Goal: Task Accomplishment & Management: Manage account settings

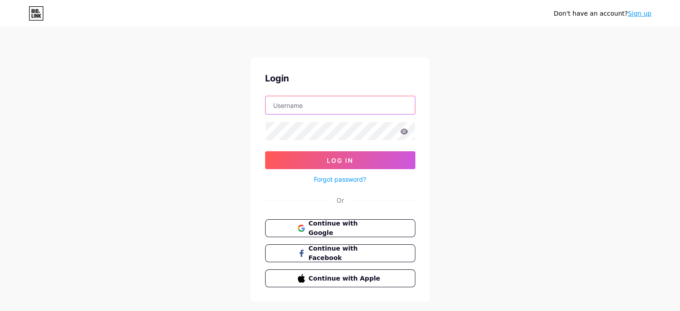
click at [302, 111] on input "text" at bounding box center [339, 105] width 149 height 18
paste input "[EMAIL_ADDRESS][DOMAIN_NAME]"
type input "[EMAIL_ADDRESS][DOMAIN_NAME]"
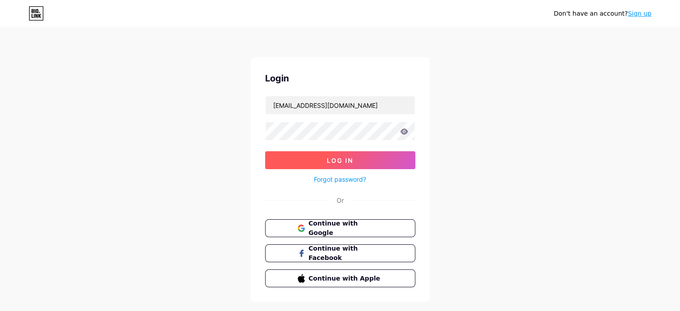
click at [347, 159] on span "Log In" at bounding box center [340, 160] width 26 height 8
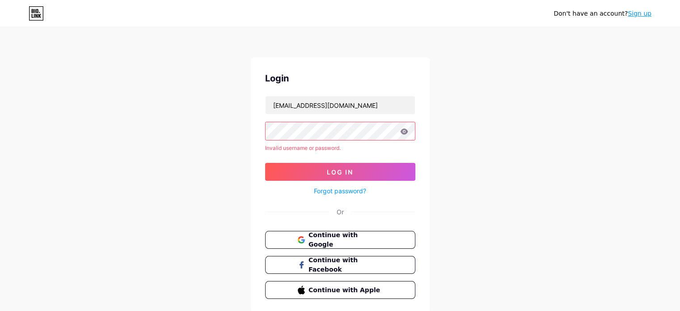
click at [406, 131] on icon at bounding box center [404, 131] width 8 height 6
click at [404, 132] on icon at bounding box center [404, 131] width 8 height 6
click at [265, 163] on button "Log In" at bounding box center [340, 172] width 150 height 18
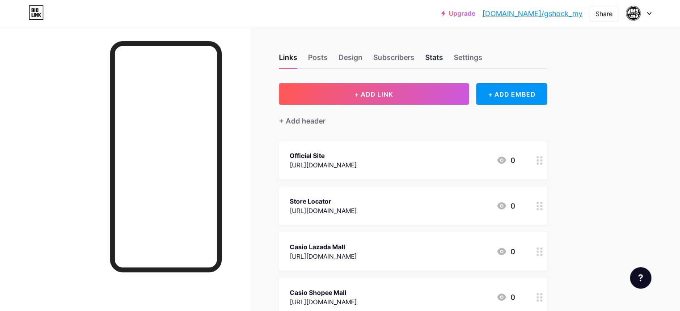
click at [443, 55] on div "Stats" at bounding box center [434, 60] width 18 height 16
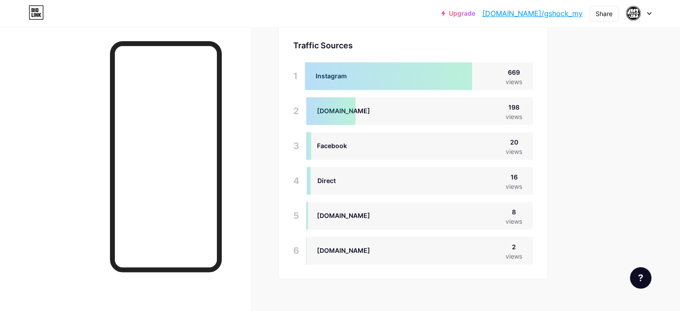
scroll to position [874, 0]
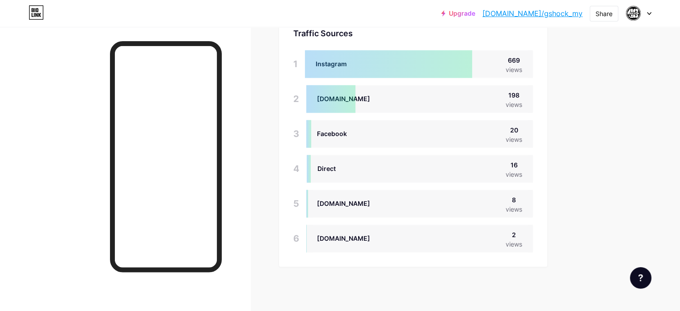
click at [650, 15] on div "Upgrade [DOMAIN_NAME]/gshock... [DOMAIN_NAME]/gshock_my Share Switch accounts g…" at bounding box center [340, 13] width 680 height 16
click at [647, 13] on icon at bounding box center [648, 13] width 4 height 3
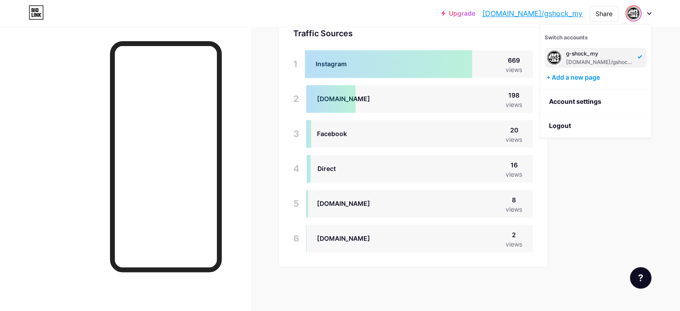
click at [577, 59] on div "[DOMAIN_NAME]/gshock_my" at bounding box center [600, 62] width 69 height 7
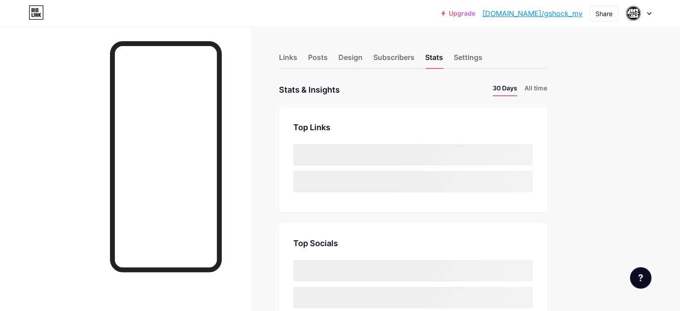
scroll to position [311, 679]
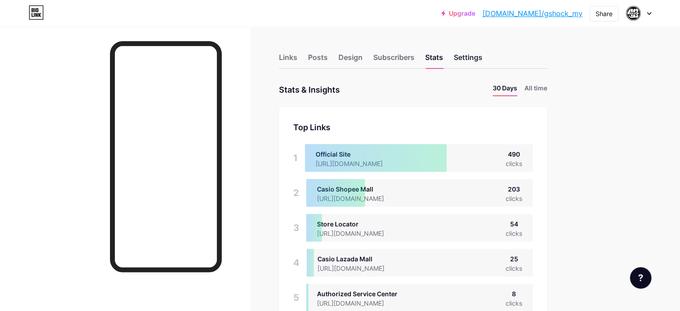
click at [482, 60] on div "Settings" at bounding box center [467, 60] width 29 height 16
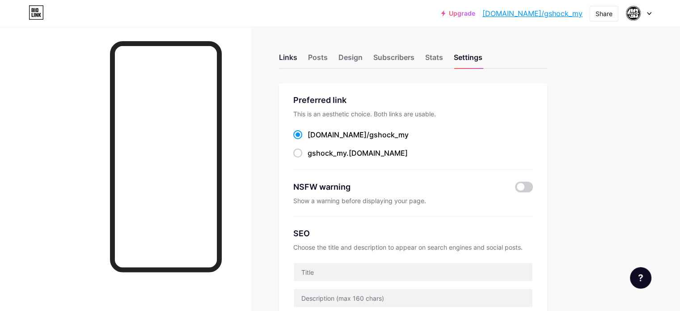
click at [297, 57] on div "Links" at bounding box center [288, 60] width 18 height 16
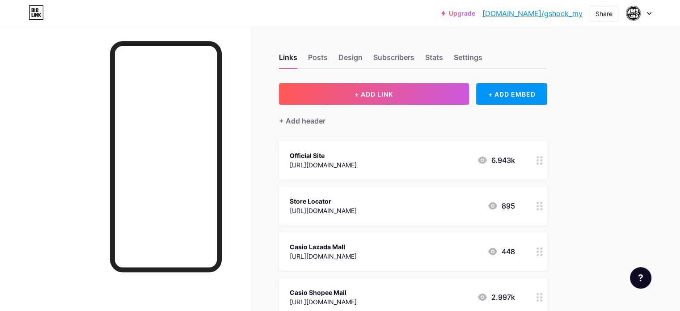
click at [641, 14] on div at bounding box center [638, 13] width 26 height 16
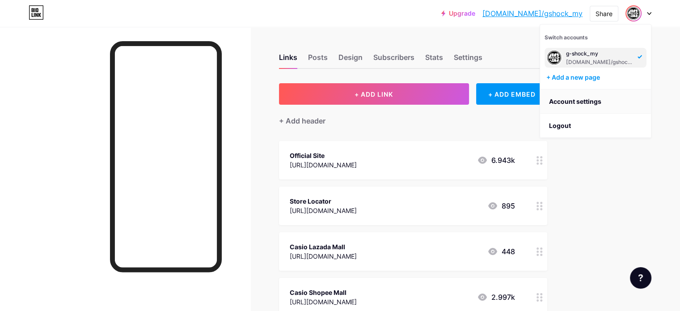
click at [578, 98] on link "Account settings" at bounding box center [595, 101] width 111 height 24
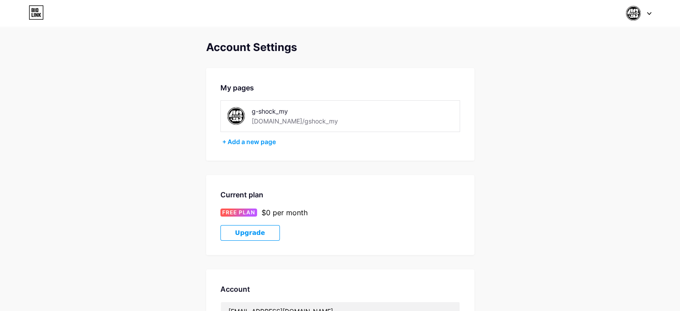
click at [233, 117] on img at bounding box center [236, 116] width 20 height 20
drag, startPoint x: 233, startPoint y: 117, endPoint x: 503, endPoint y: 148, distance: 272.0
click at [506, 148] on div "Account Settings My pages g-shock_my [DOMAIN_NAME]/gshock_my + Add a new page C…" at bounding box center [340, 252] width 680 height 423
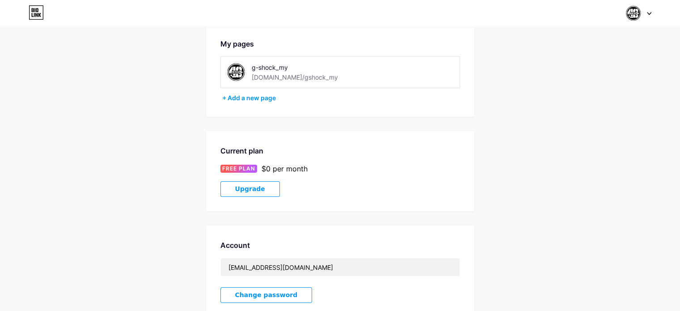
scroll to position [9, 0]
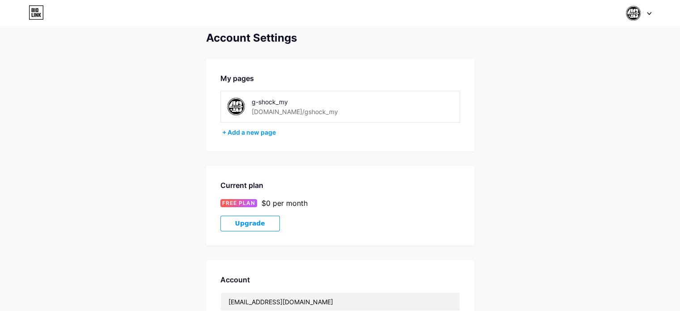
click at [284, 103] on div "g-shock_my" at bounding box center [313, 101] width 122 height 9
click at [648, 14] on icon at bounding box center [648, 13] width 4 height 3
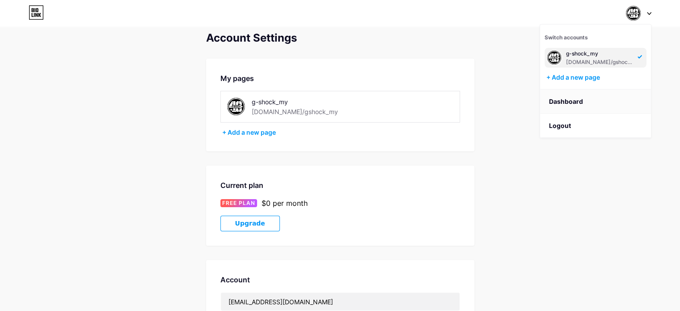
click at [558, 100] on link "Dashboard" at bounding box center [595, 101] width 111 height 24
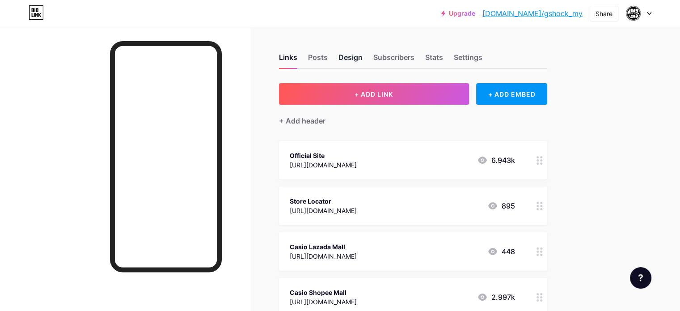
click at [362, 58] on div "Design" at bounding box center [350, 60] width 24 height 16
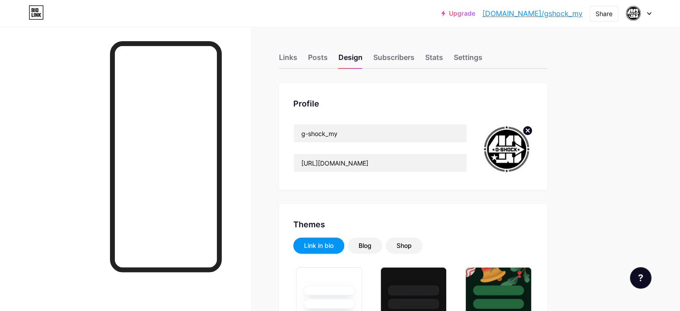
type input "#ffffff"
type input "#000000"
click at [533, 151] on img at bounding box center [506, 149] width 51 height 51
click at [532, 132] on circle at bounding box center [527, 131] width 10 height 10
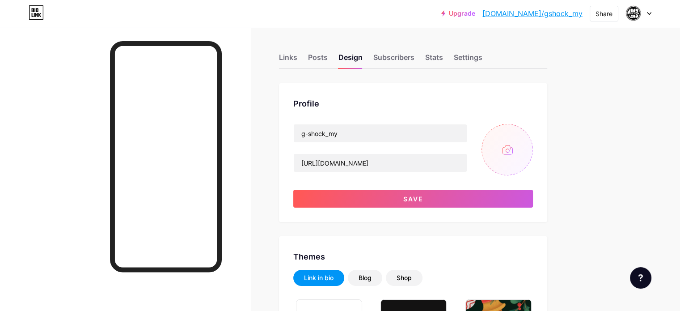
click at [533, 148] on input "file" at bounding box center [506, 149] width 51 height 51
click at [533, 153] on input "file" at bounding box center [506, 149] width 51 height 51
type input "C:\fakepath\426692680_371393872309728_3408911286238426441_n.jpg"
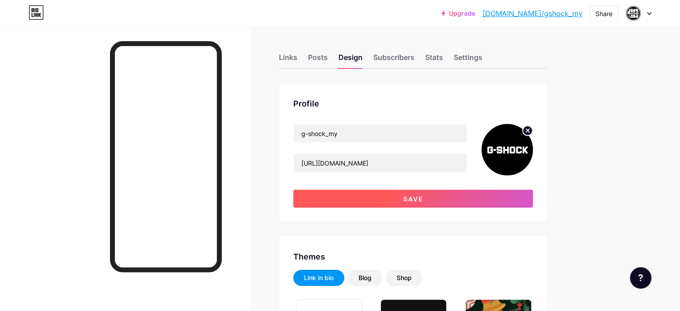
click at [423, 195] on span "Save" at bounding box center [413, 199] width 20 height 8
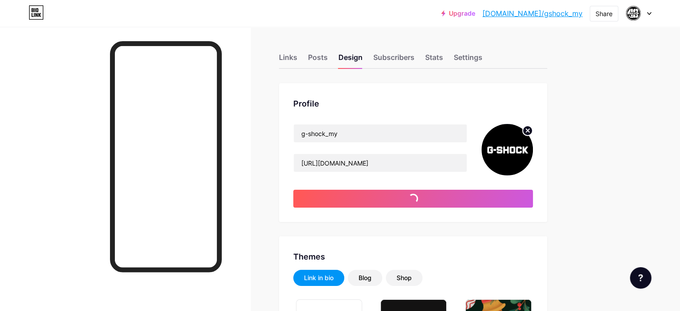
type input "#ffffff"
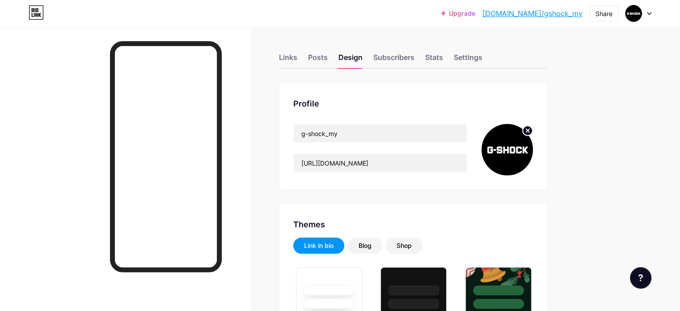
drag, startPoint x: 471, startPoint y: 57, endPoint x: 482, endPoint y: 55, distance: 11.0
click at [443, 55] on div "Stats" at bounding box center [434, 60] width 18 height 16
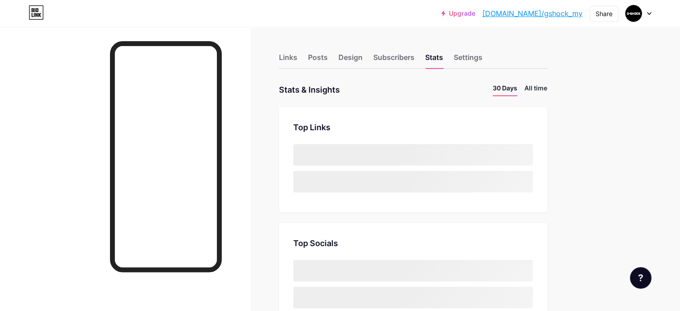
scroll to position [311, 679]
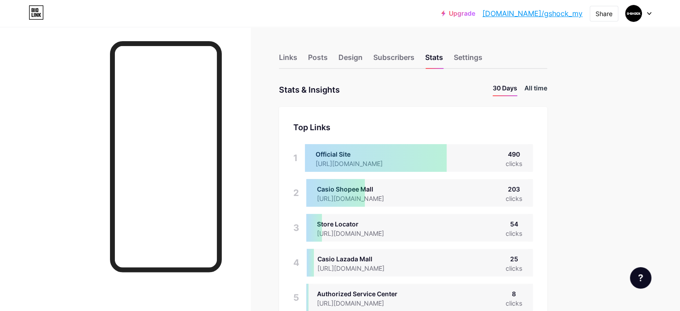
click at [547, 88] on li "All time" at bounding box center [535, 89] width 23 height 13
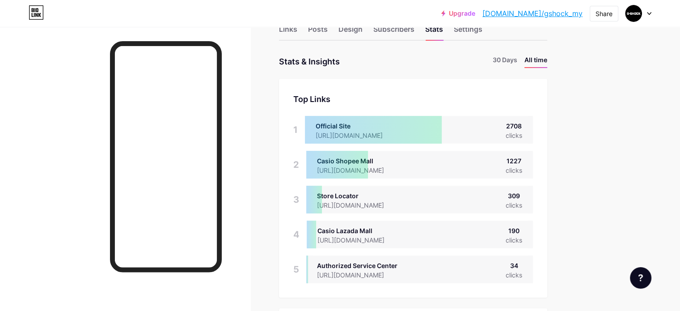
scroll to position [0, 0]
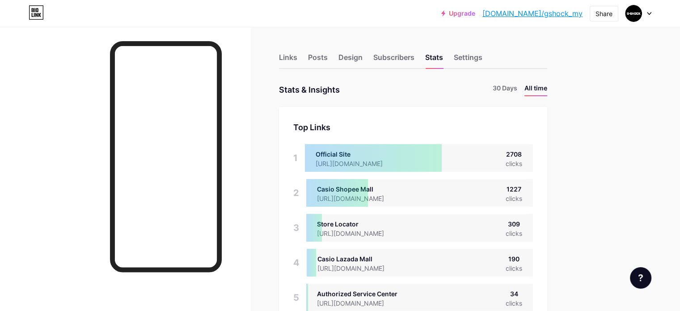
click at [340, 89] on div "Stats & Insights" at bounding box center [309, 89] width 61 height 13
click at [414, 56] on div "Subscribers" at bounding box center [393, 60] width 41 height 16
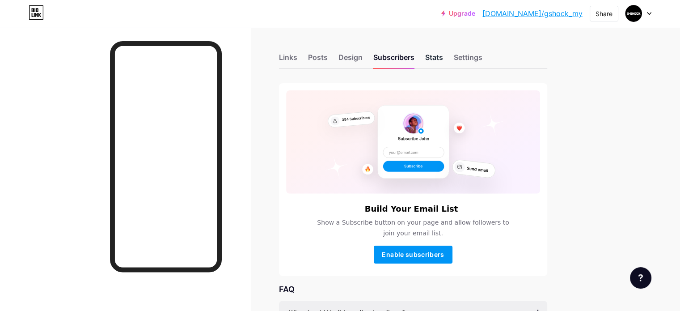
click at [443, 59] on div "Stats" at bounding box center [434, 60] width 18 height 16
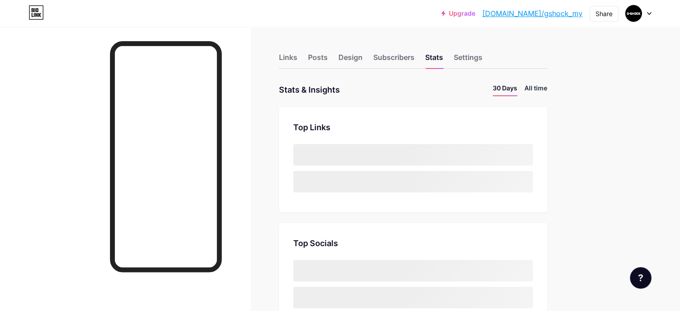
click at [547, 89] on li "All time" at bounding box center [535, 89] width 23 height 13
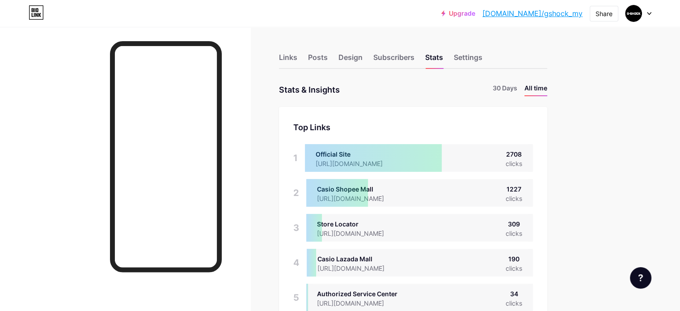
scroll to position [311, 679]
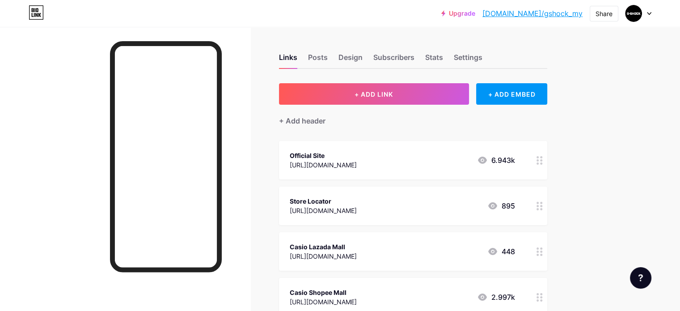
click at [644, 109] on div "Upgrade bio.link/gshock... bio.link/gshock_my Share Switch accounts g-shock_my …" at bounding box center [340, 273] width 680 height 546
click at [327, 58] on div "Posts" at bounding box center [318, 60] width 20 height 16
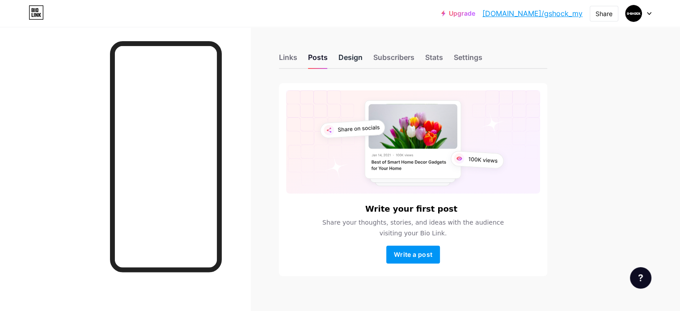
click at [362, 58] on div "Design" at bounding box center [350, 60] width 24 height 16
click at [414, 58] on div "Subscribers" at bounding box center [393, 60] width 41 height 16
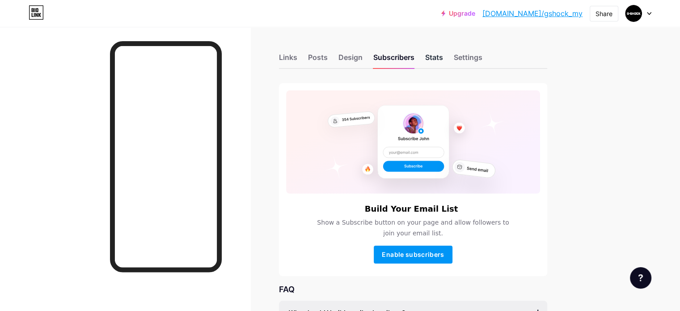
click at [443, 55] on div "Stats" at bounding box center [434, 60] width 18 height 16
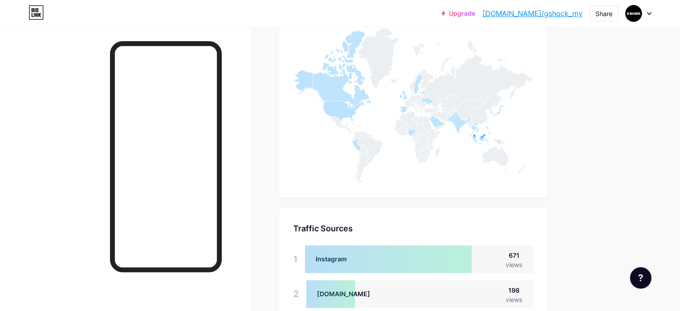
scroll to position [695, 0]
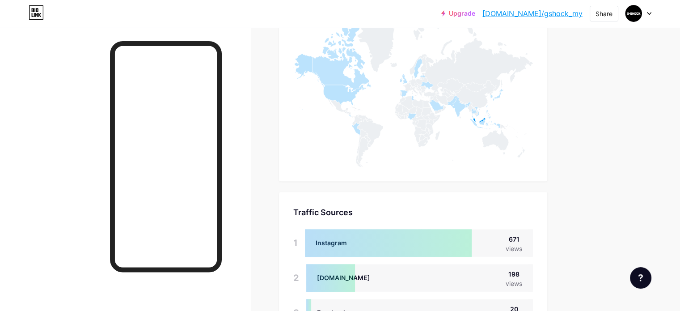
click at [449, 250] on div at bounding box center [388, 243] width 167 height 28
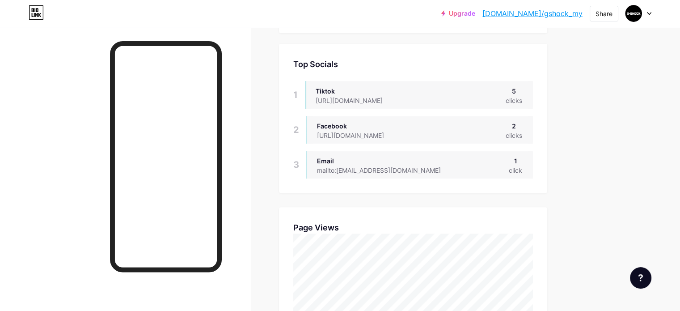
scroll to position [0, 0]
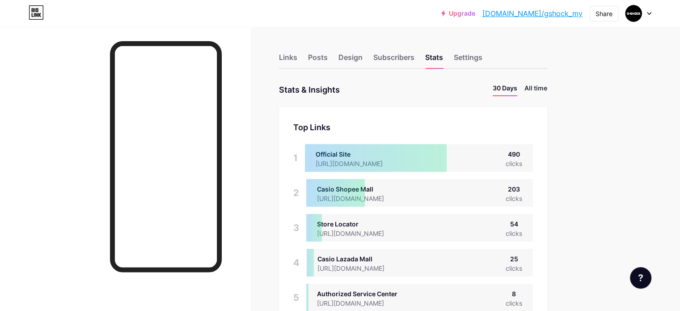
click at [547, 87] on li "All time" at bounding box center [535, 89] width 23 height 13
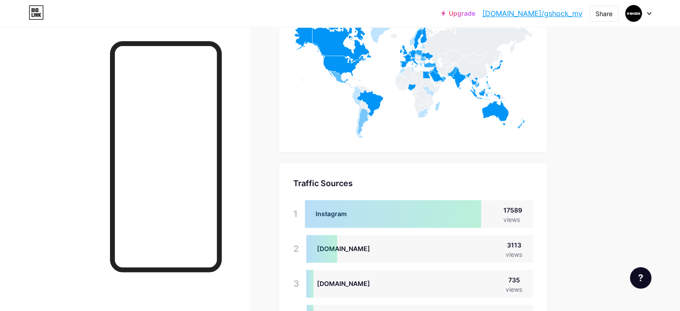
scroll to position [715, 0]
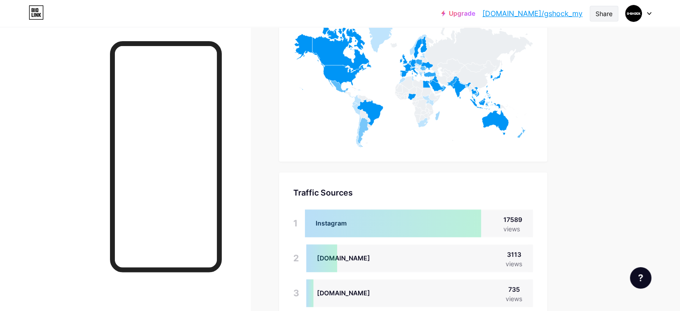
click at [604, 17] on div "Share" at bounding box center [603, 13] width 17 height 9
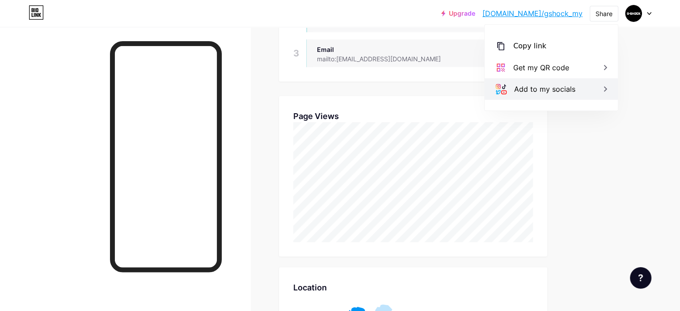
scroll to position [402, 0]
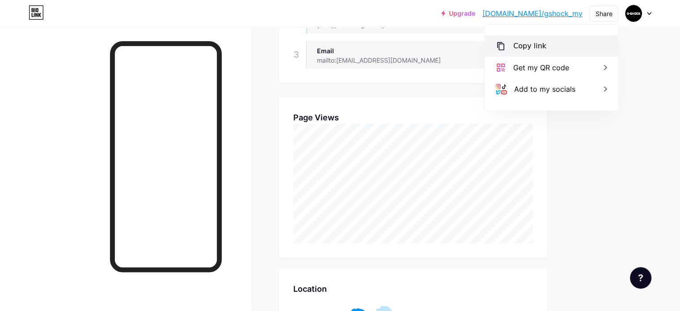
click at [515, 41] on div "Copy link" at bounding box center [529, 46] width 33 height 11
click at [518, 48] on div "Copy link" at bounding box center [529, 46] width 33 height 11
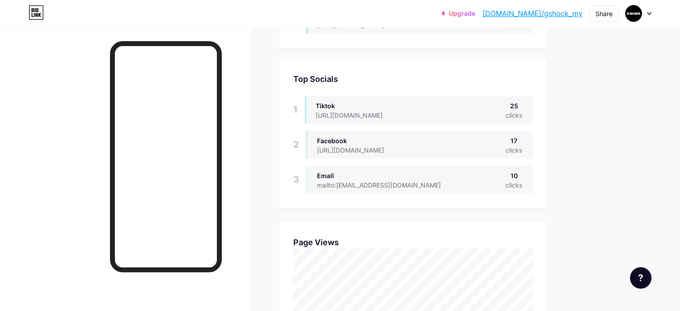
scroll to position [268, 0]
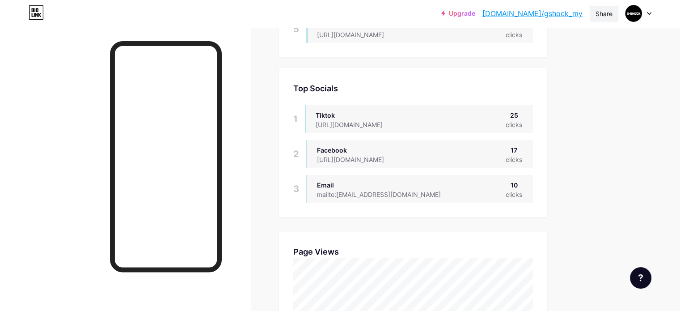
click at [609, 13] on div "Share" at bounding box center [603, 13] width 17 height 9
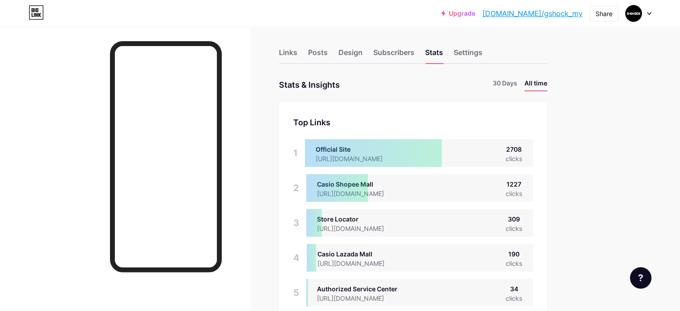
scroll to position [0, 0]
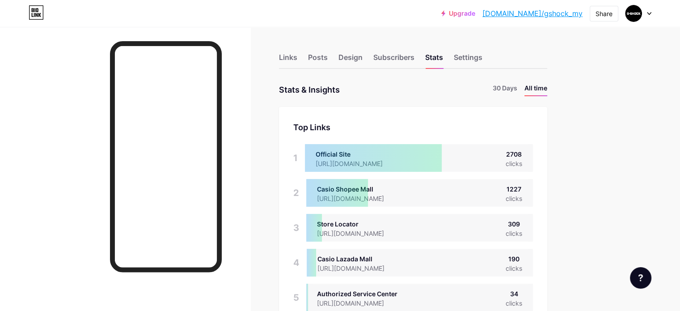
click at [648, 10] on div at bounding box center [638, 13] width 26 height 16
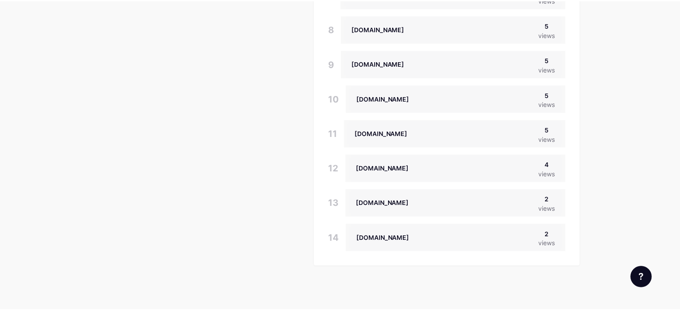
scroll to position [446455, 446086]
